Goal: Task Accomplishment & Management: Manage account settings

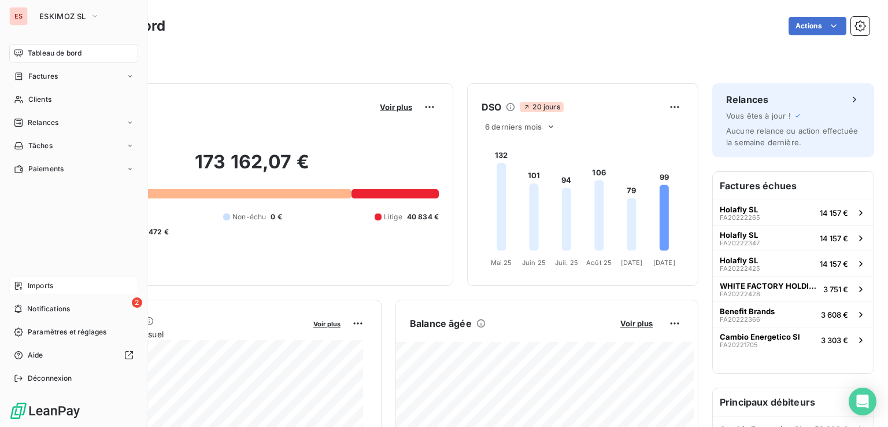
click at [45, 278] on div "Imports" at bounding box center [73, 285] width 129 height 18
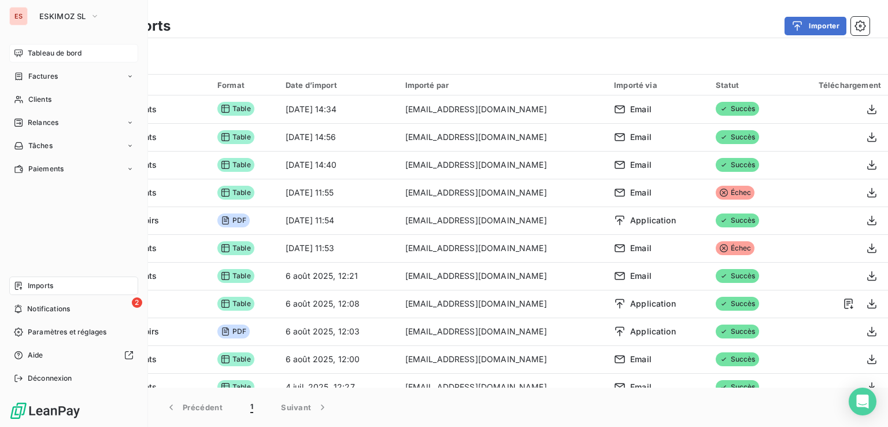
click at [42, 51] on span "Tableau de bord" at bounding box center [55, 53] width 54 height 10
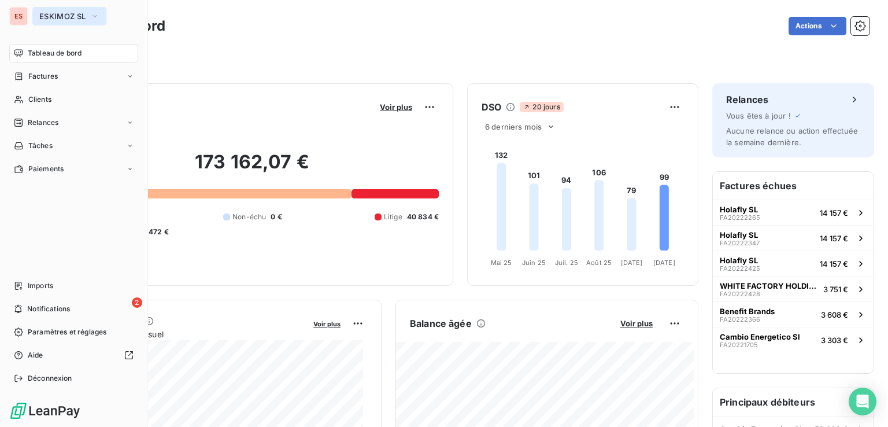
click at [69, 21] on button "ESKIMOZ SL" at bounding box center [69, 16] width 74 height 18
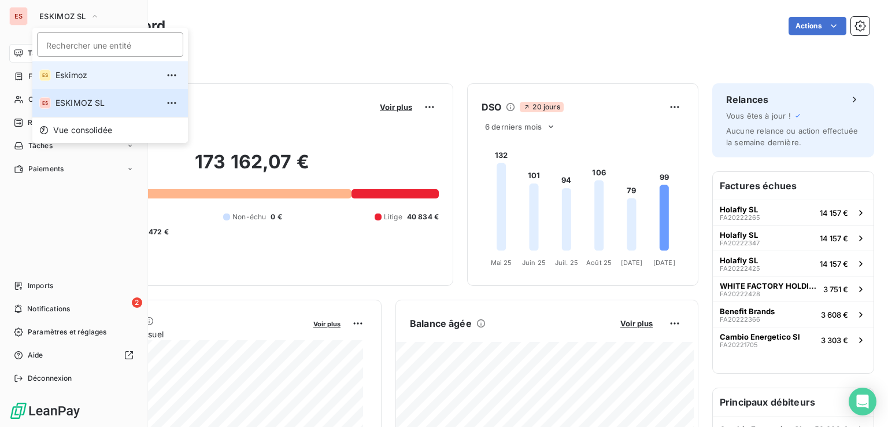
click at [76, 76] on span "Eskimoz" at bounding box center [106, 75] width 102 height 12
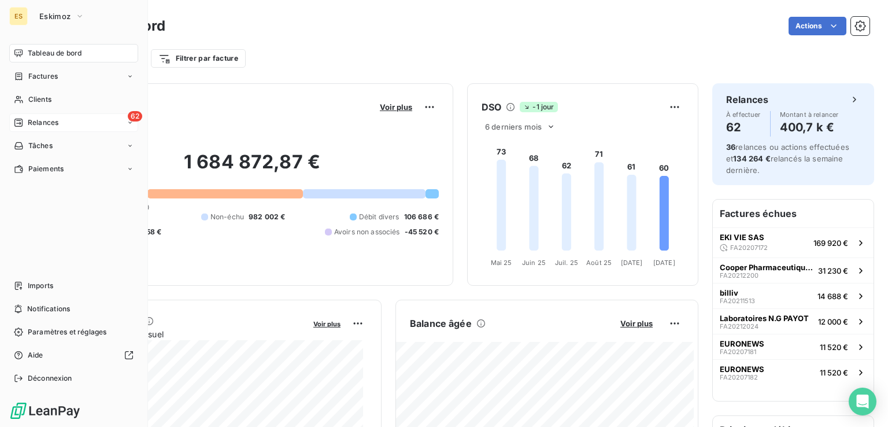
click at [44, 120] on span "Relances" at bounding box center [43, 122] width 31 height 10
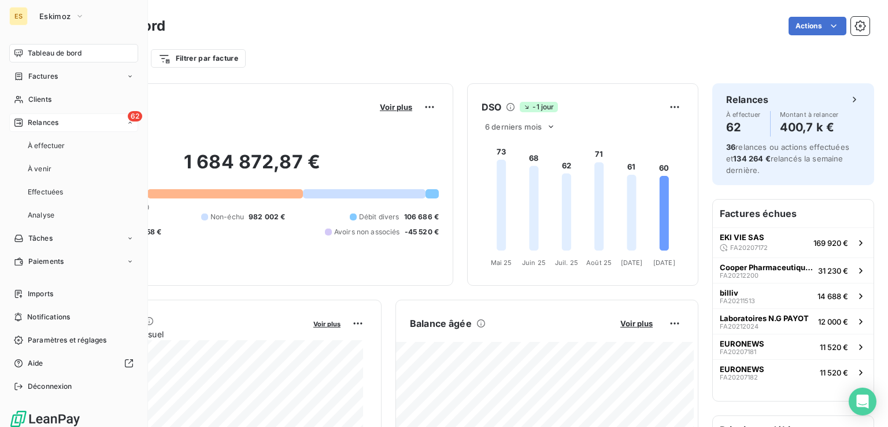
click at [82, 121] on div "62 Relances" at bounding box center [73, 122] width 129 height 18
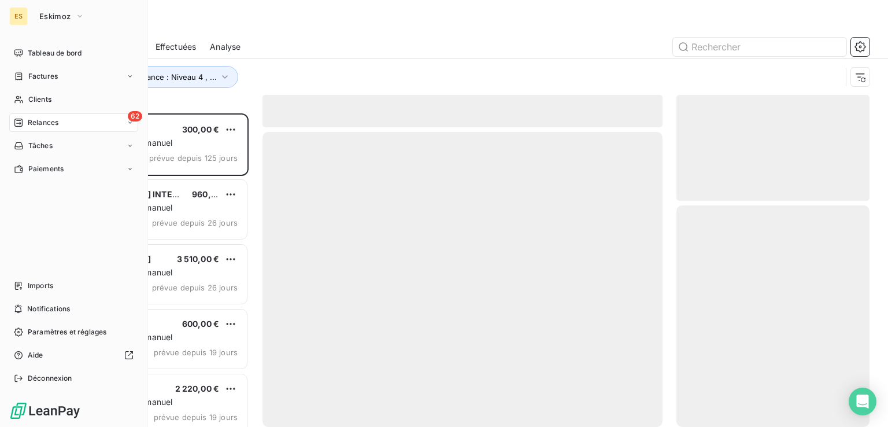
scroll to position [304, 184]
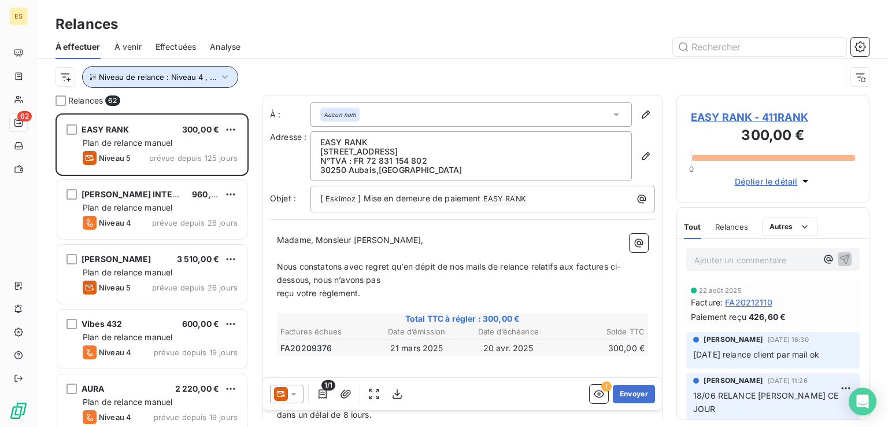
click at [219, 76] on icon "button" at bounding box center [225, 77] width 12 height 12
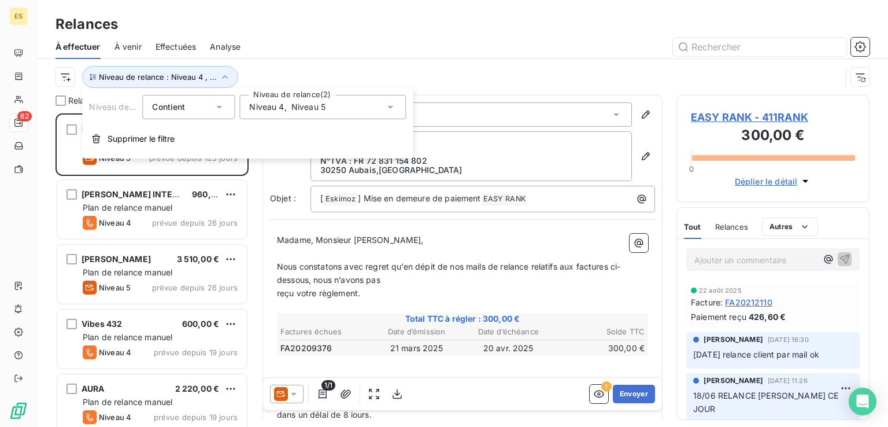
click at [308, 70] on div "Niveau de relance : Niveau 4 , ..." at bounding box center [448, 77] width 786 height 22
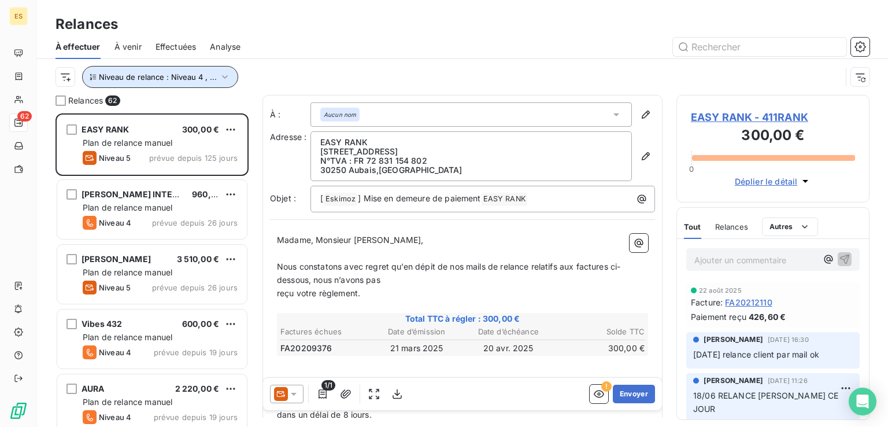
click at [194, 76] on span "Niveau de relance : Niveau 4 , ..." at bounding box center [158, 76] width 118 height 9
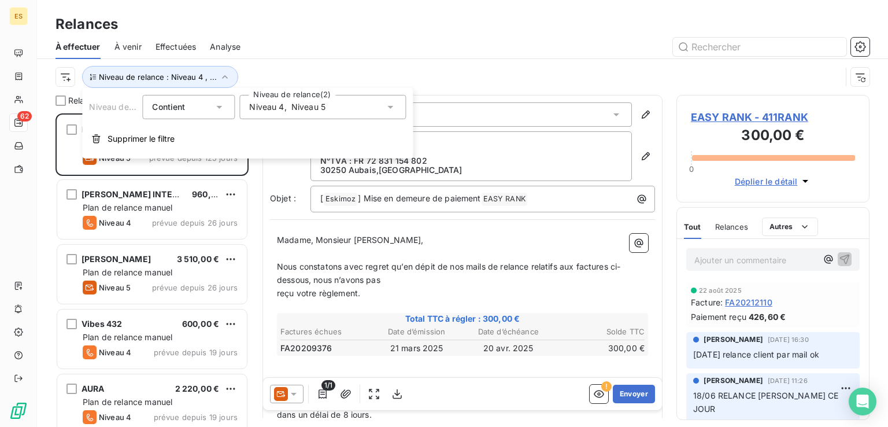
click at [266, 110] on span "Niveau 4" at bounding box center [266, 107] width 35 height 12
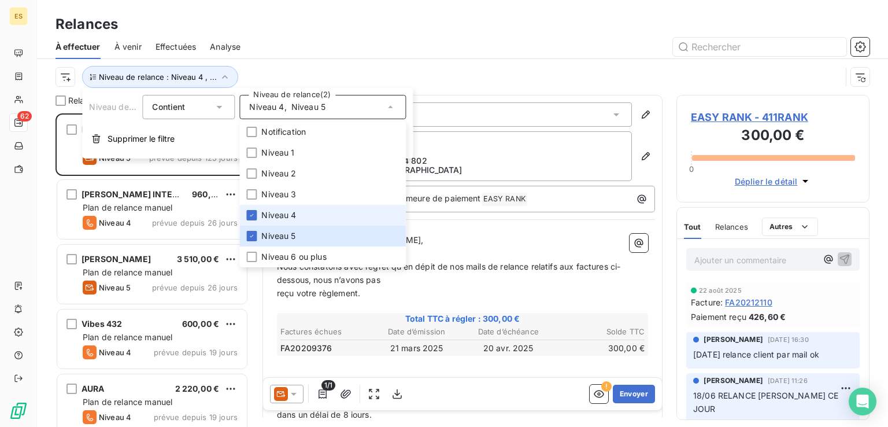
click at [275, 213] on span "Niveau 4" at bounding box center [278, 215] width 35 height 12
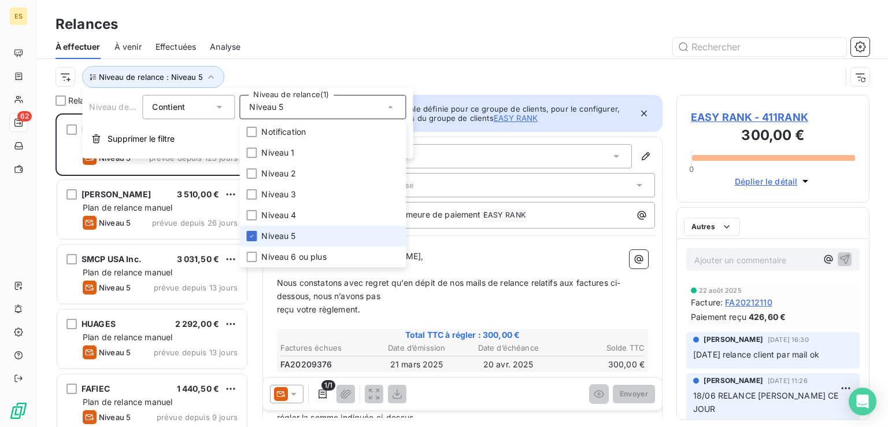
click at [275, 230] on span "Niveau 5" at bounding box center [278, 236] width 34 height 12
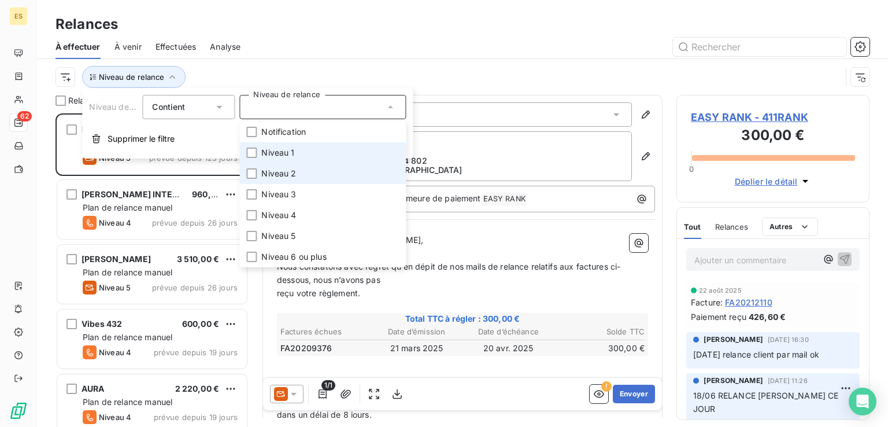
click at [287, 155] on span "Niveau 1" at bounding box center [277, 153] width 33 height 12
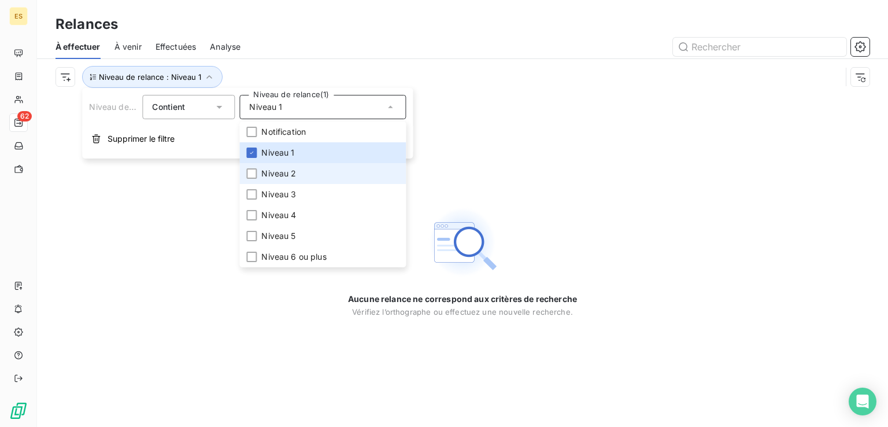
click at [287, 175] on span "Niveau 2" at bounding box center [278, 174] width 35 height 12
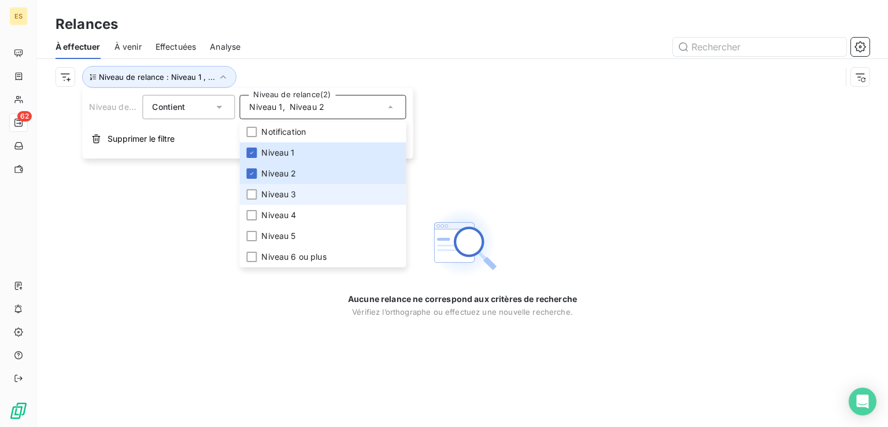
click at [288, 194] on span "Niveau 3" at bounding box center [278, 194] width 35 height 12
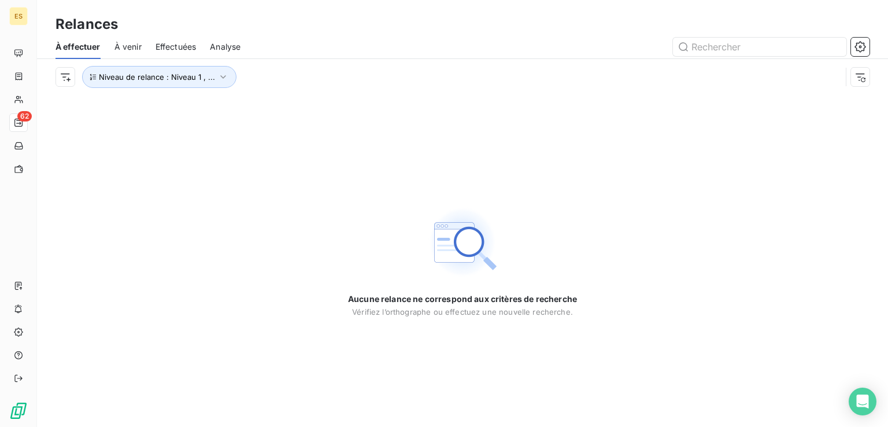
click at [399, 45] on div at bounding box center [561, 47] width 615 height 18
